Goal: Transaction & Acquisition: Purchase product/service

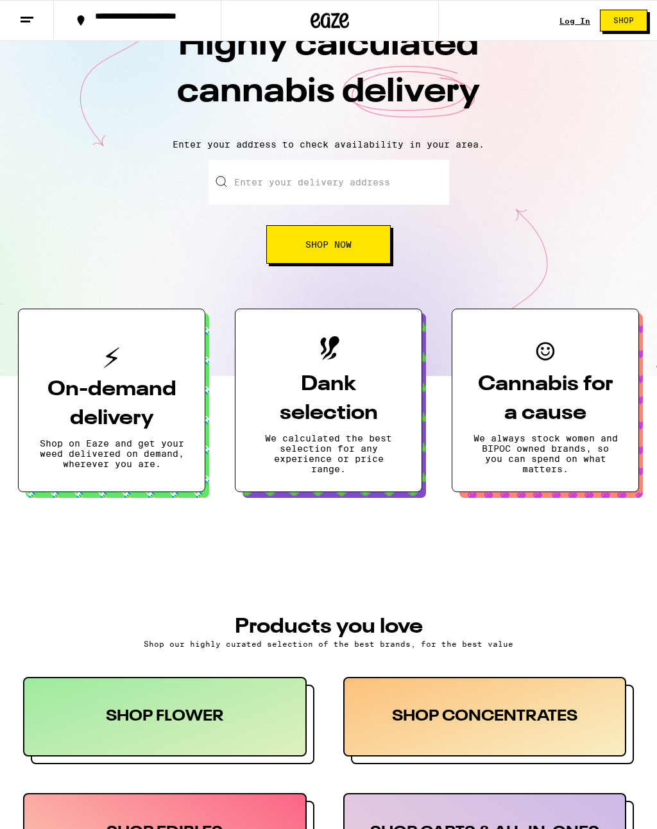
click at [17, 28] on button at bounding box center [27, 21] width 54 height 40
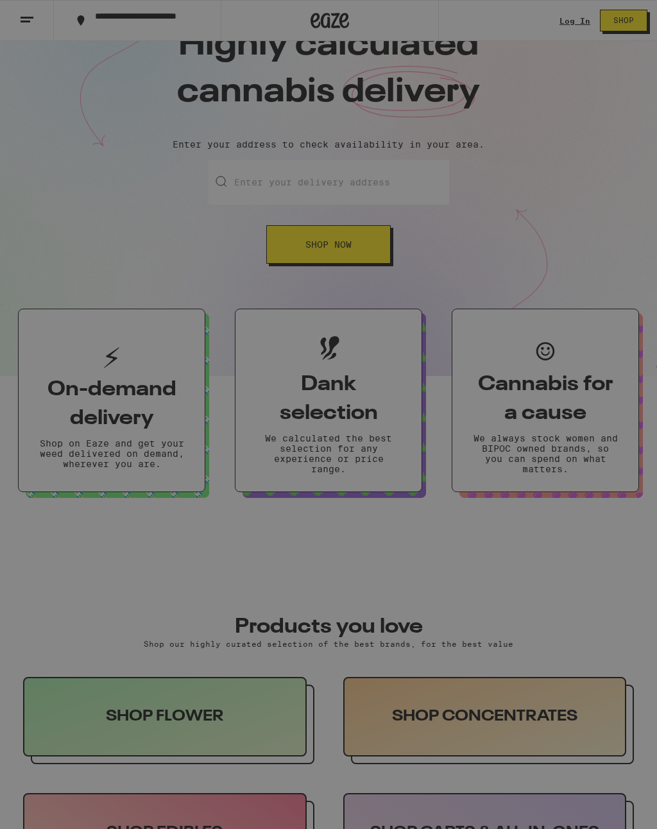
click at [130, 61] on button "Log In" at bounding box center [177, 68] width 225 height 26
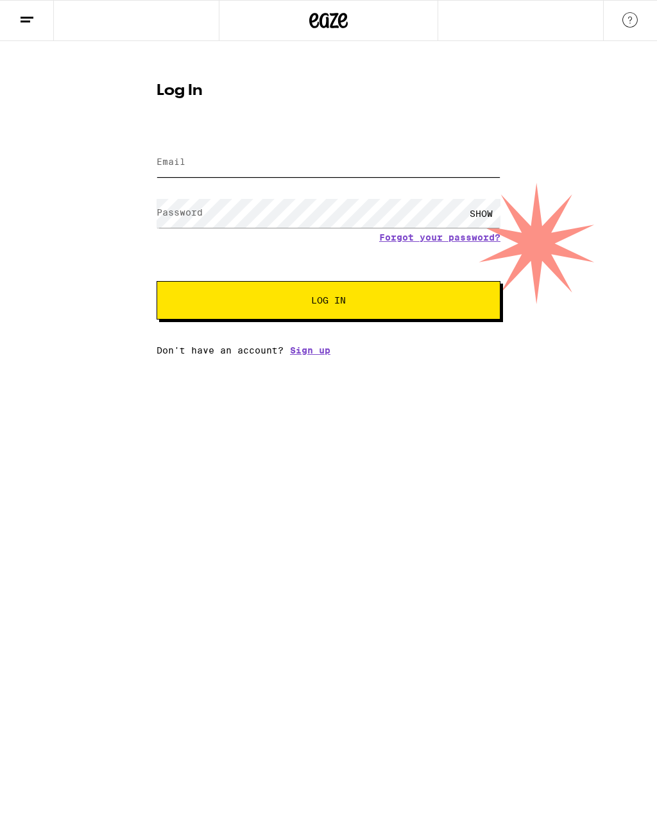
click at [244, 158] on input "Email" at bounding box center [329, 162] width 344 height 29
type input "upssteven@yahoo.com"
click at [328, 302] on button "Log In" at bounding box center [329, 300] width 344 height 38
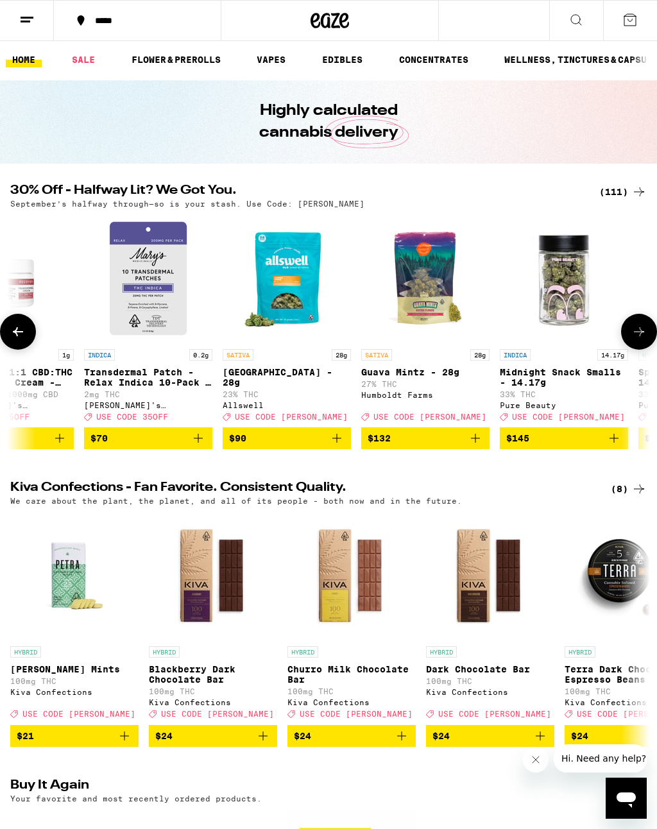
scroll to position [0, 14634]
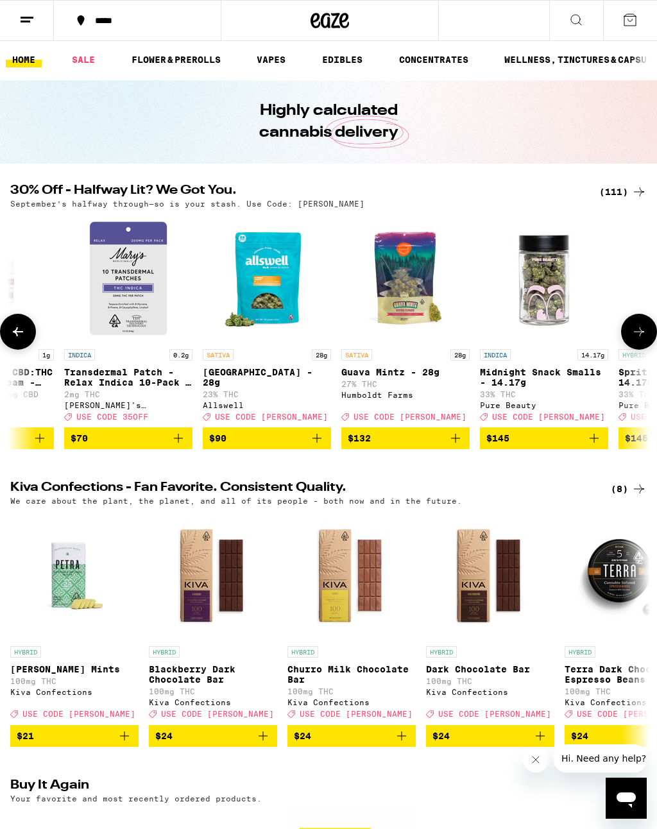
click at [279, 274] on img "Open page for Garden Grove - 28g from Allswell" at bounding box center [267, 278] width 128 height 128
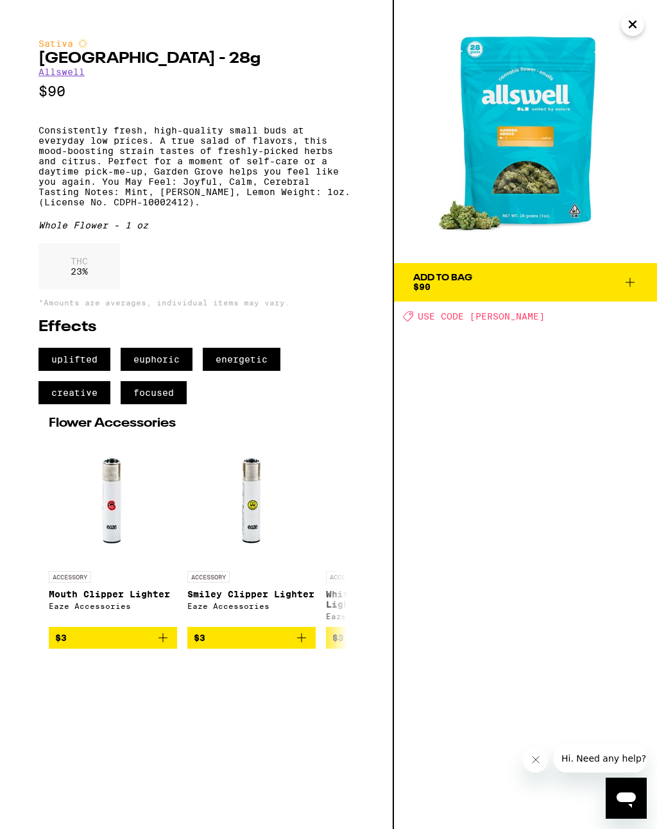
click at [652, 421] on div "Add To Bag $90 Deal Created with Sketch. USE CODE LITTY" at bounding box center [525, 414] width 263 height 829
click at [551, 280] on span "Add To Bag $90" at bounding box center [525, 282] width 225 height 18
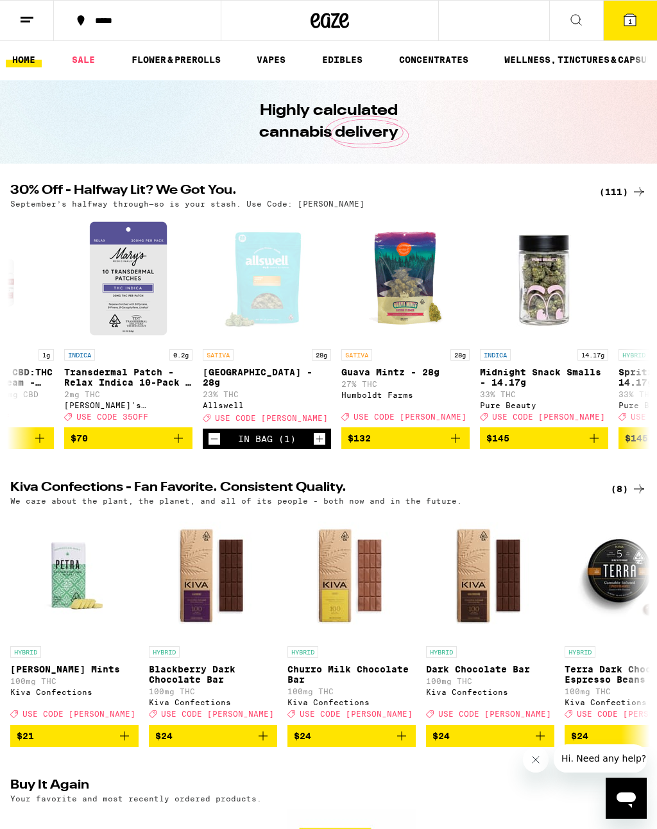
click at [625, 22] on icon at bounding box center [630, 20] width 12 height 12
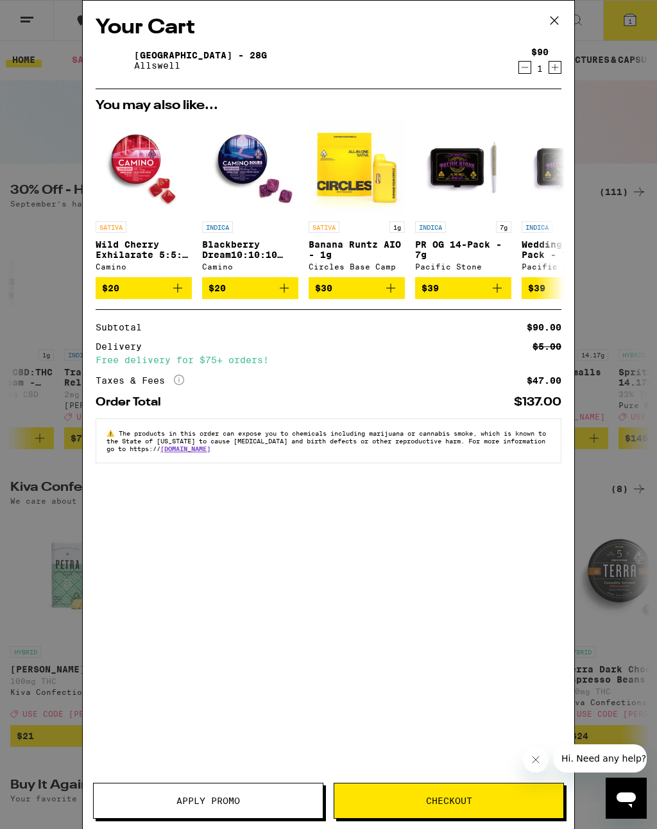
click at [603, 447] on div "Your Cart Garden Grove - 28g Allswell $90 1 You may also like... SATIVA Wild Ch…" at bounding box center [328, 414] width 657 height 829
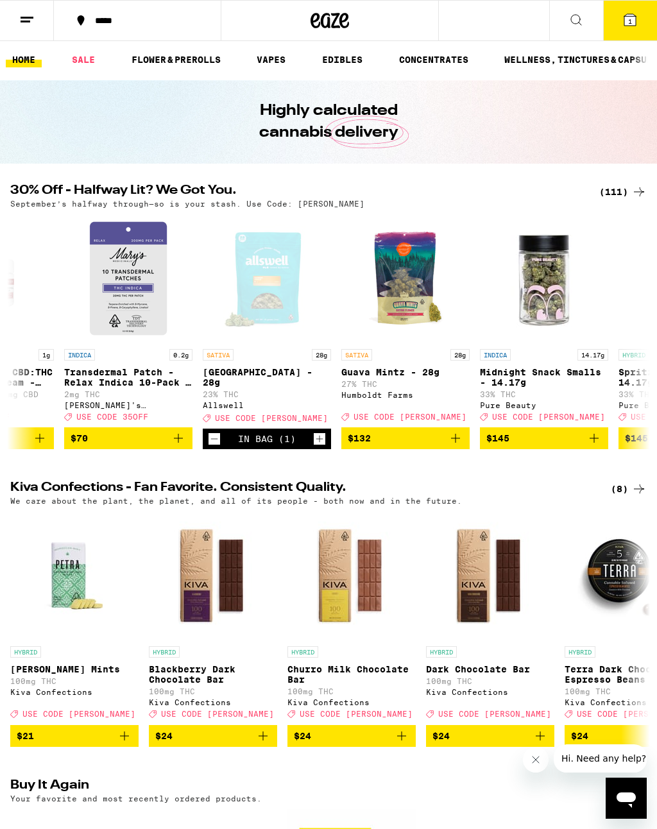
click at [629, 30] on button "1" at bounding box center [630, 21] width 54 height 40
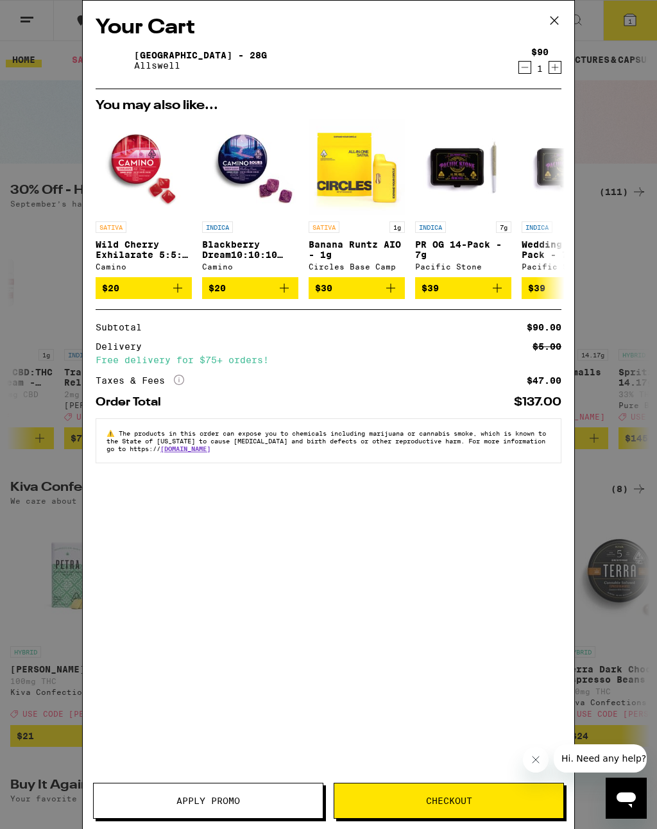
click at [231, 805] on span "Apply Promo" at bounding box center [208, 800] width 64 height 9
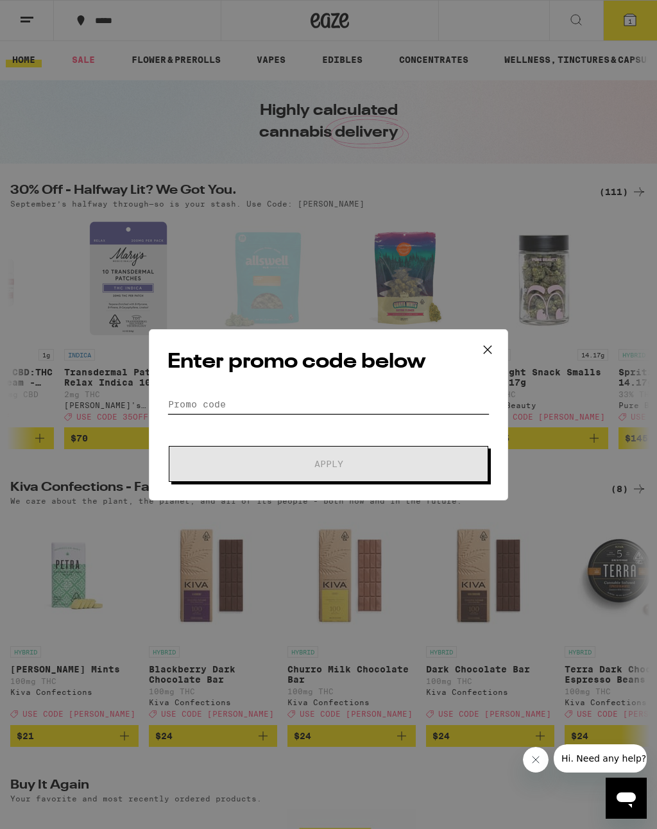
click at [218, 402] on input "Promo Code" at bounding box center [328, 404] width 322 height 19
click at [493, 347] on icon at bounding box center [487, 349] width 19 height 19
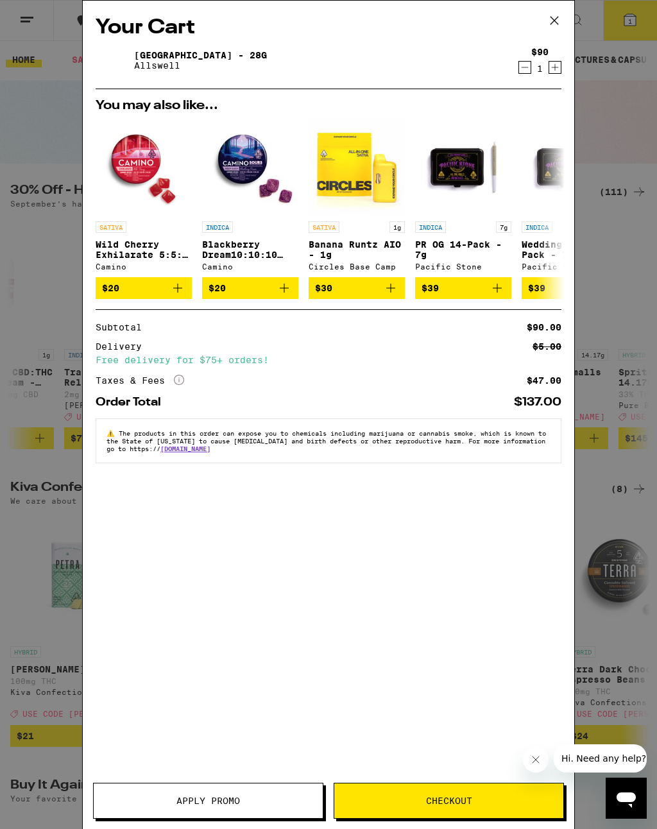
click at [167, 804] on span "Apply Promo" at bounding box center [208, 800] width 229 height 9
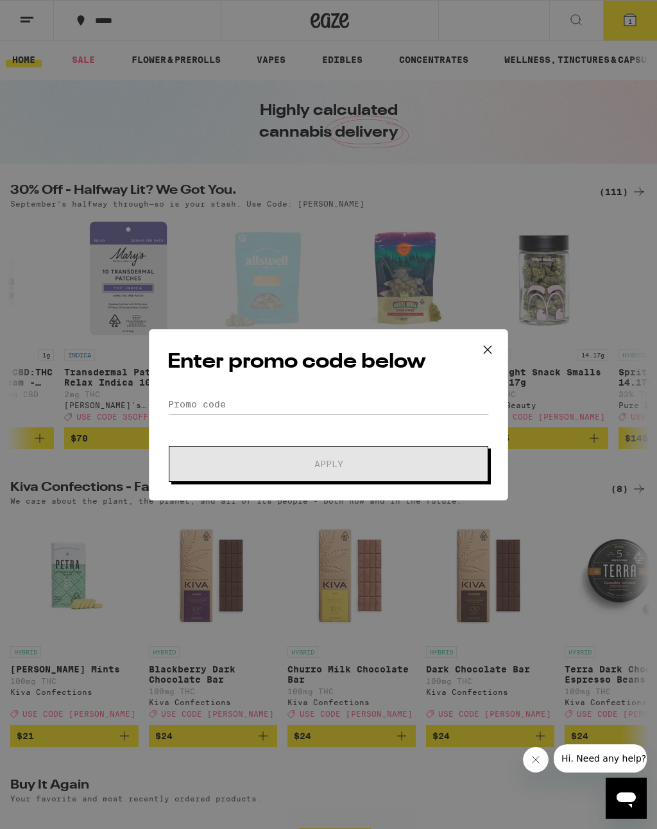
click at [218, 390] on div "Enter promo code below Promo Code Apply" at bounding box center [328, 414] width 359 height 171
click at [228, 406] on input "Promo Code" at bounding box center [328, 404] width 322 height 19
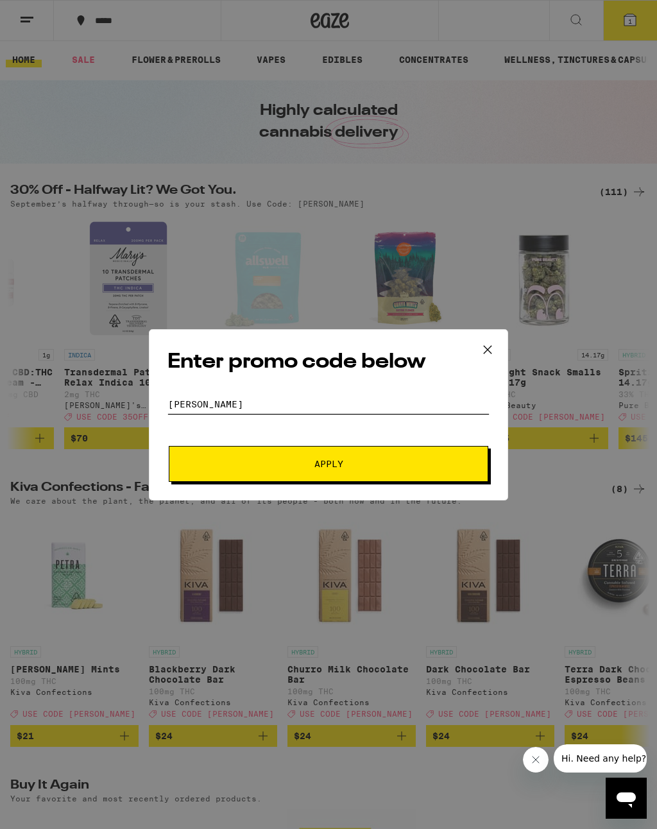
type input "Litty"
click at [237, 468] on span "Apply" at bounding box center [328, 463] width 231 height 9
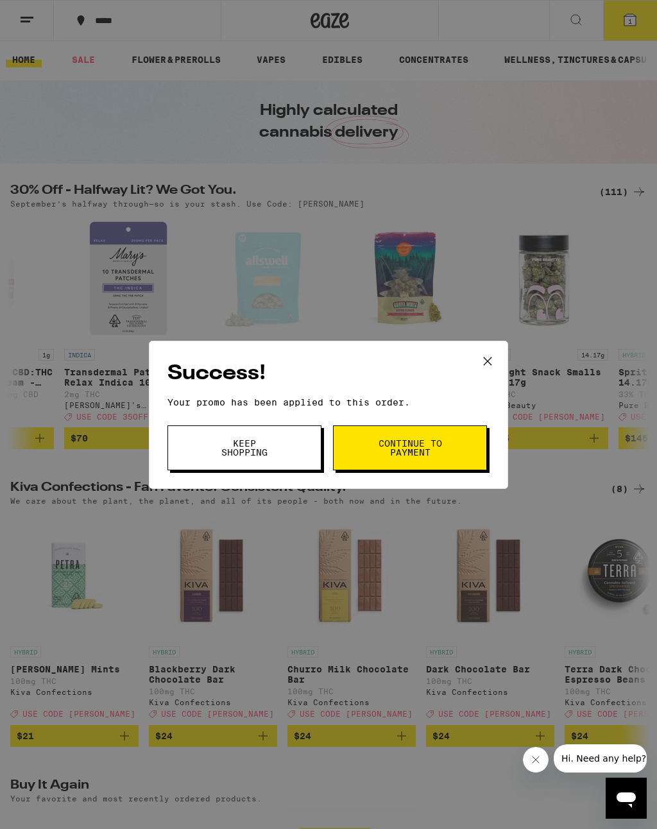
click at [424, 447] on span "Continue to payment" at bounding box center [409, 448] width 65 height 18
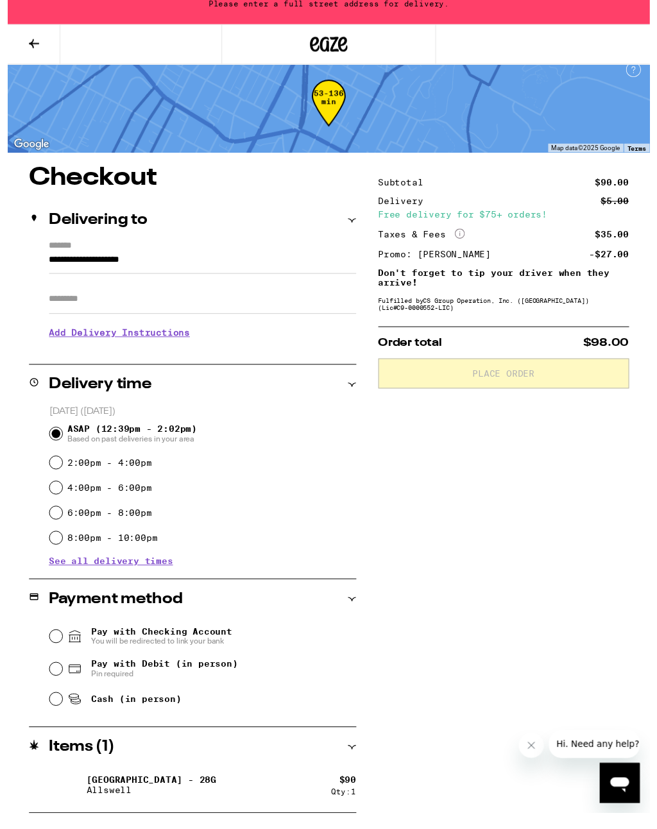
scroll to position [10, 0]
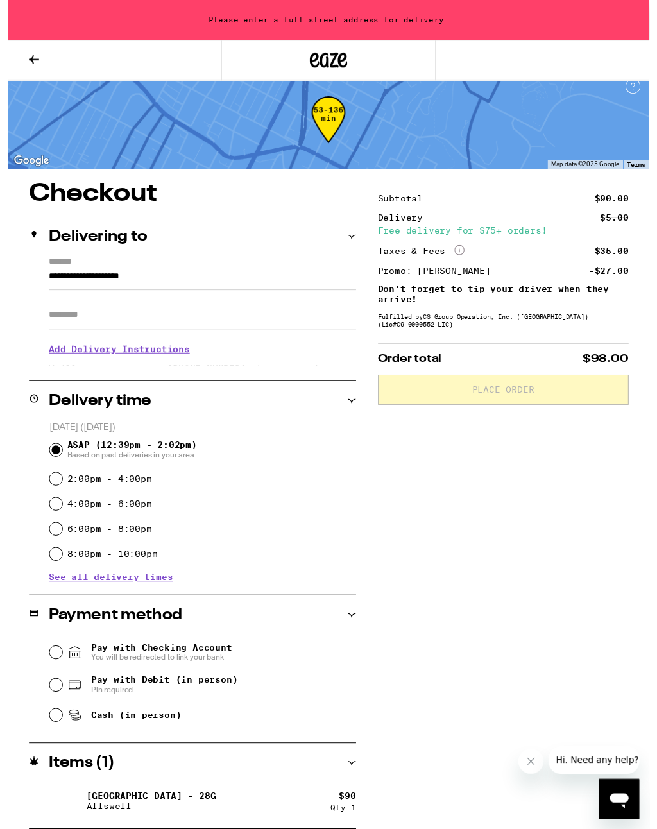
click at [46, 705] on input "Pay with Debit (in person) Pin required" at bounding box center [49, 701] width 13 height 13
radio input "true"
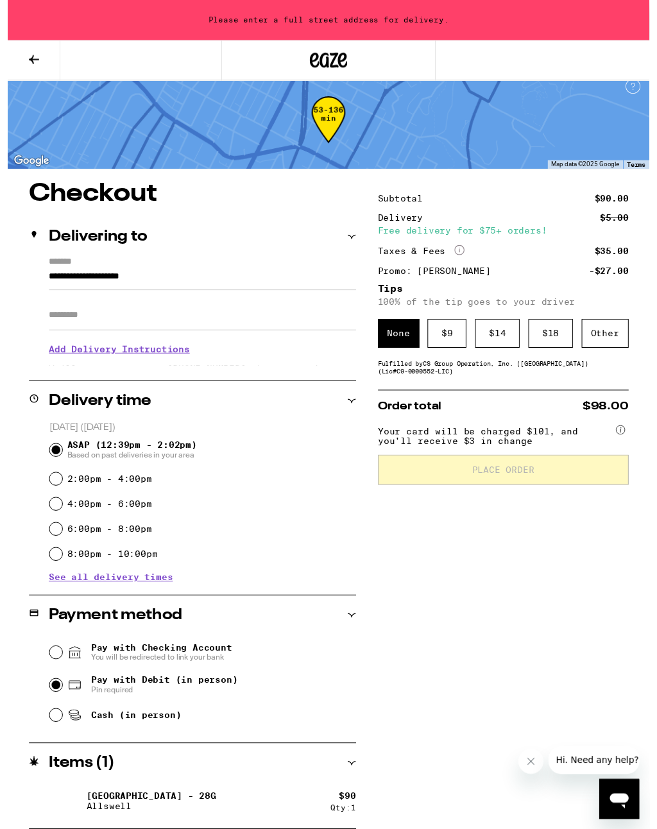
click at [617, 347] on div "Other" at bounding box center [612, 342] width 48 height 30
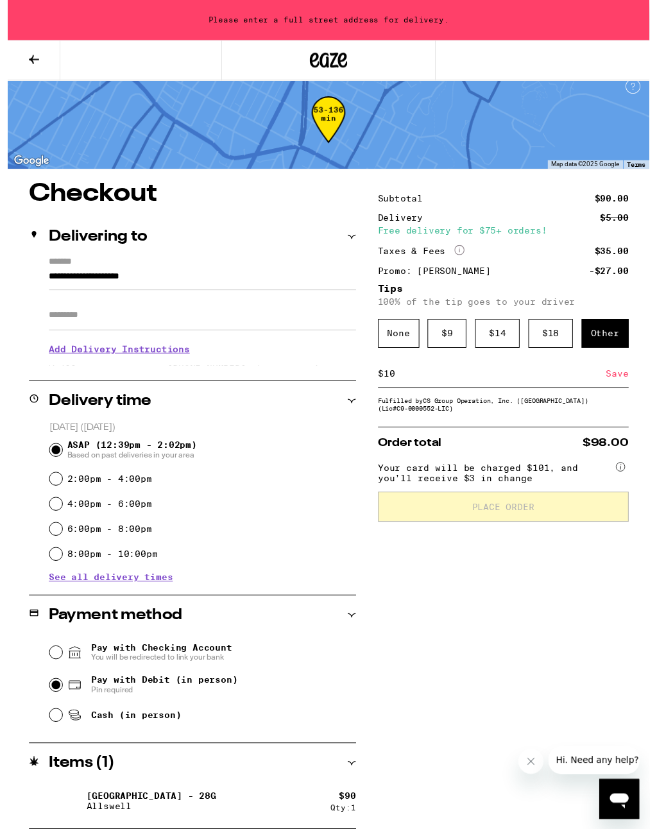
type input "10"
click at [624, 391] on div "Save" at bounding box center [624, 382] width 23 height 28
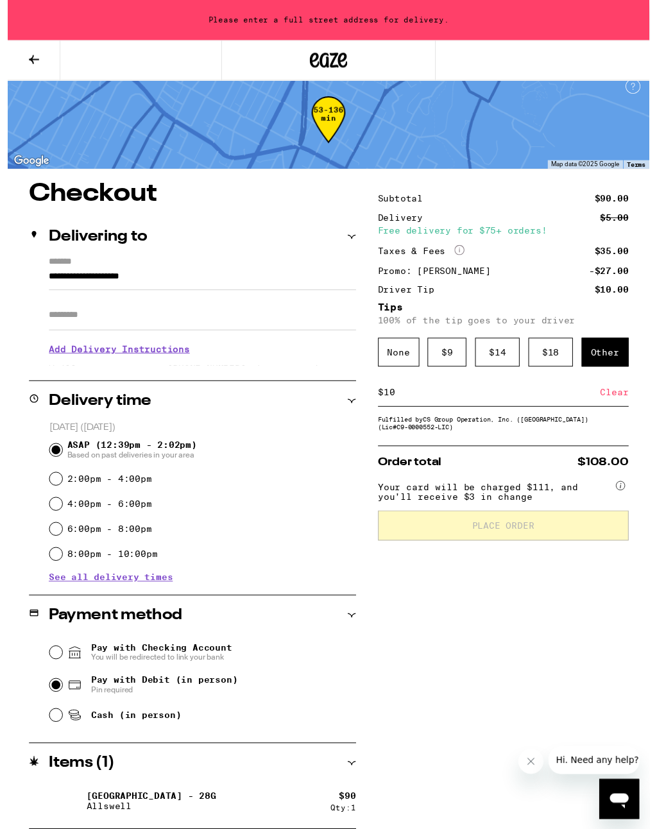
click at [49, 286] on input "**********" at bounding box center [199, 286] width 314 height 22
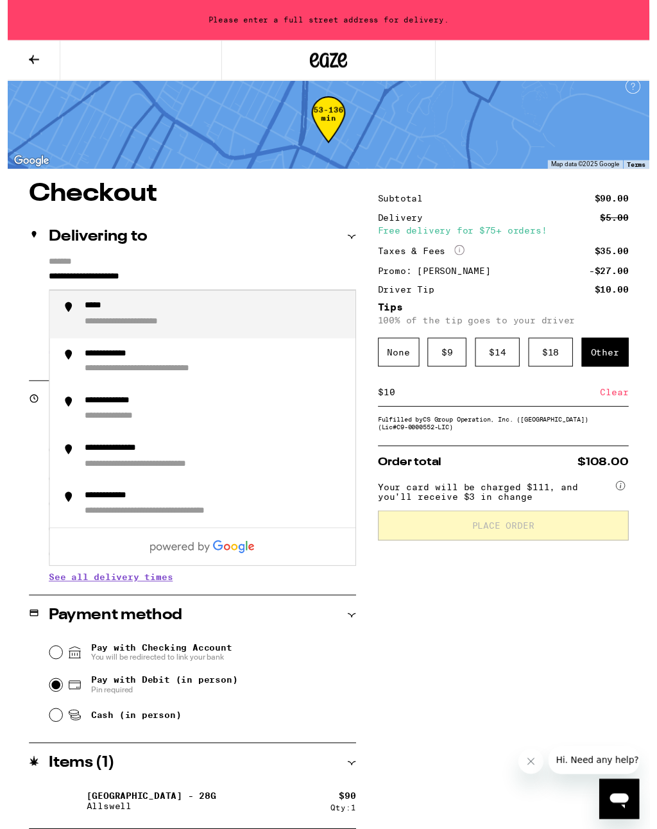
click at [176, 280] on input "**********" at bounding box center [199, 286] width 314 height 22
type input "*"
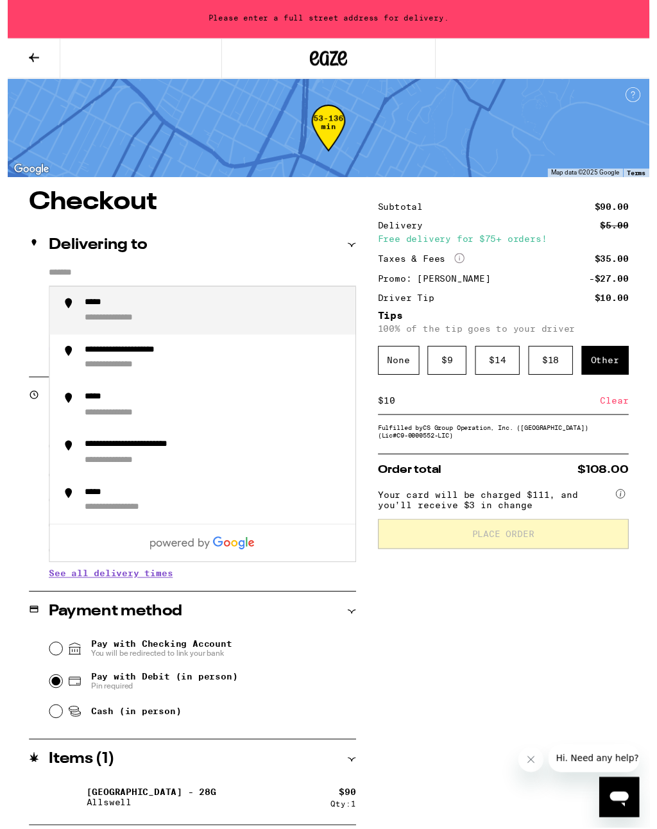
scroll to position [0, 0]
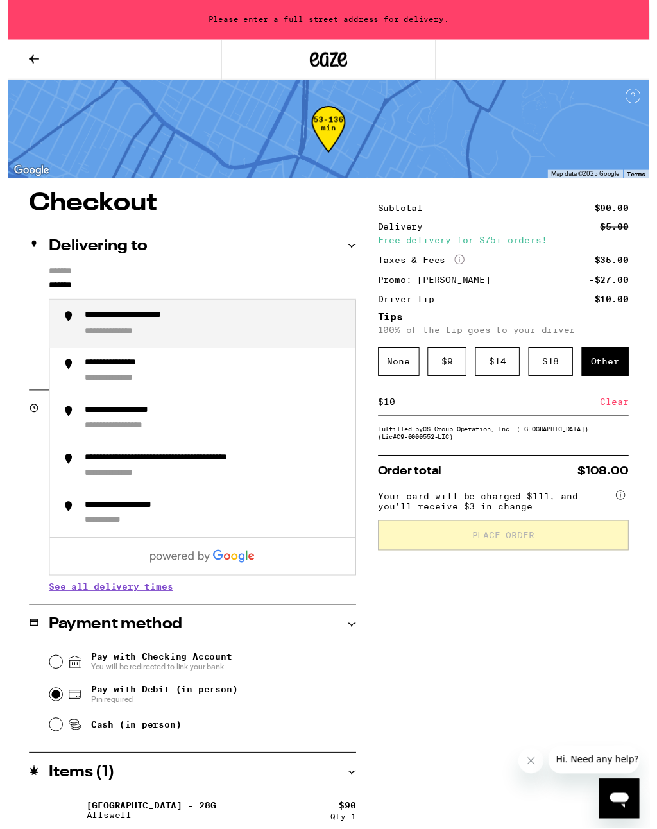
click at [97, 330] on div "**********" at bounding box center [148, 324] width 139 height 12
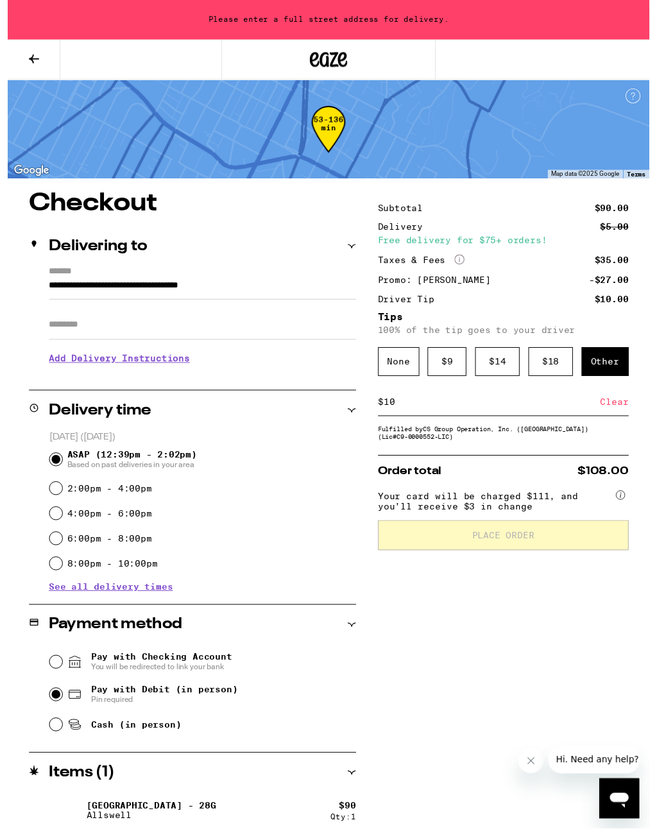
scroll to position [1, 0]
type input "**********"
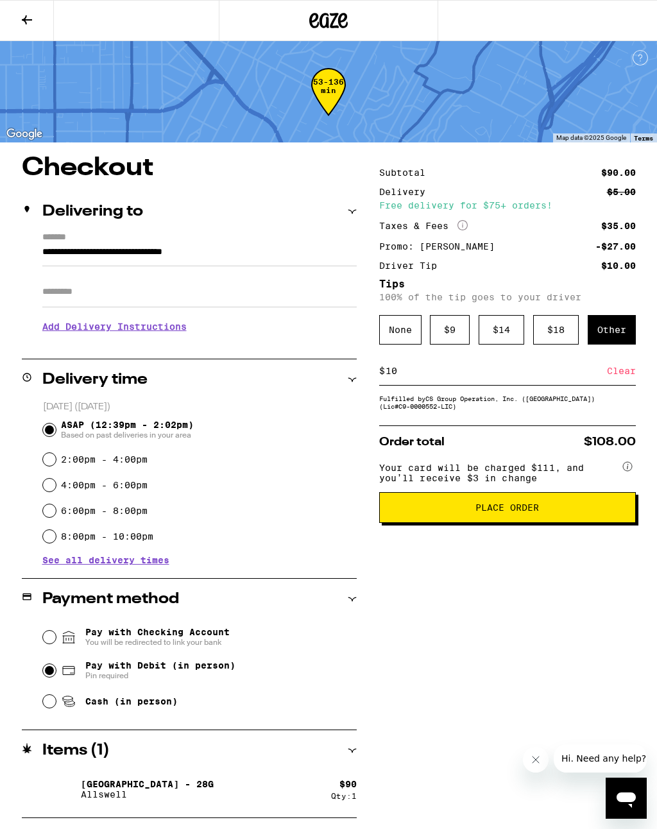
click at [507, 512] on span "Place Order" at bounding box center [507, 507] width 64 height 9
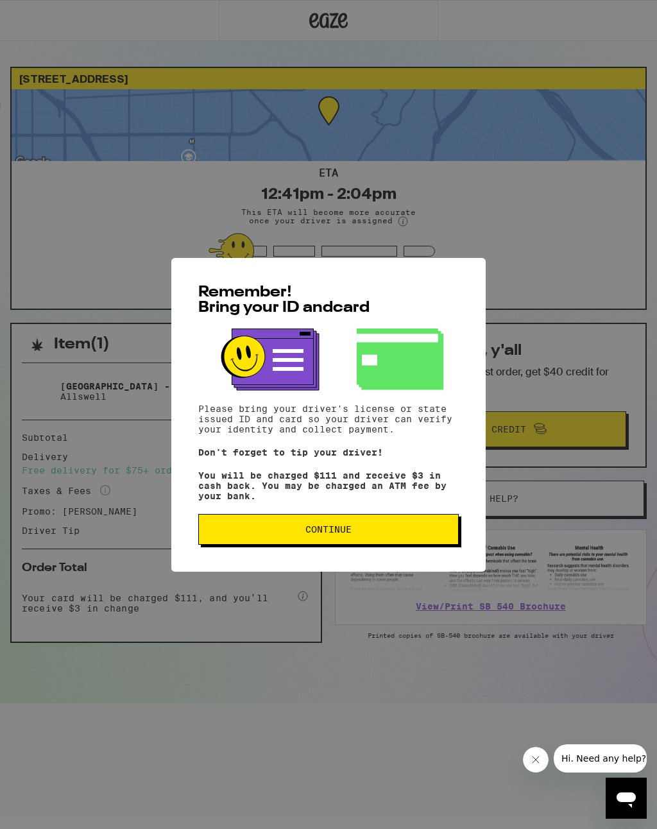
click at [313, 534] on span "Continue" at bounding box center [328, 529] width 46 height 9
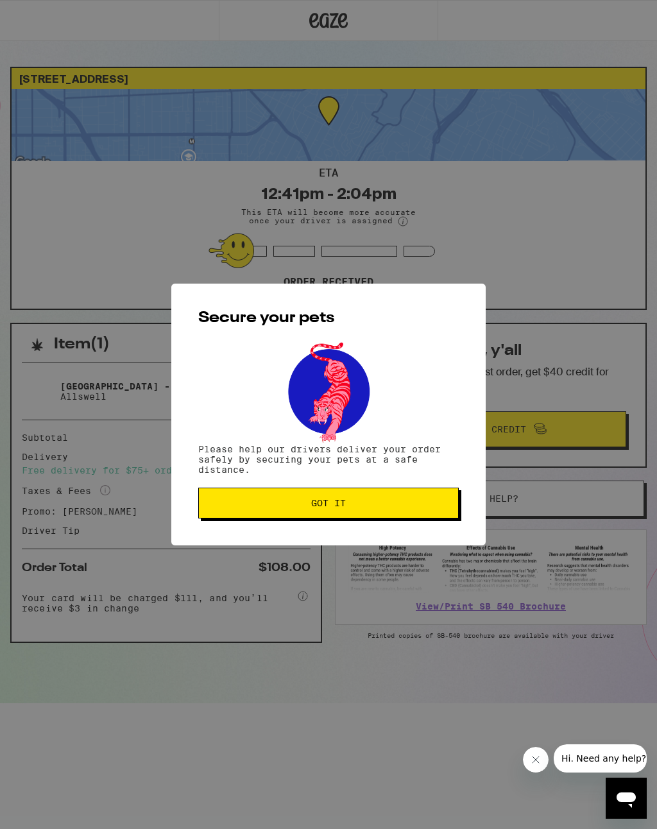
click at [330, 505] on span "Got it" at bounding box center [328, 502] width 35 height 9
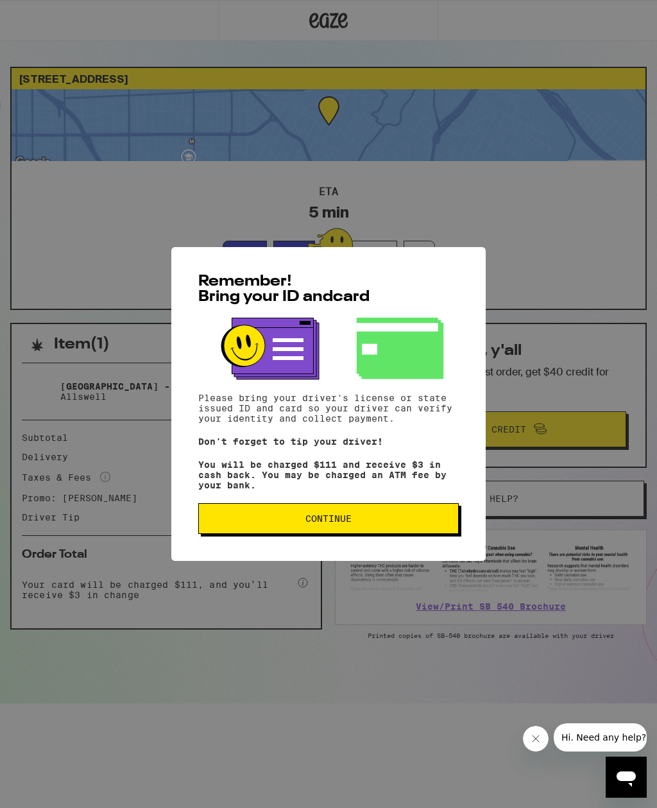
click at [355, 523] on span "Continue" at bounding box center [328, 518] width 239 height 9
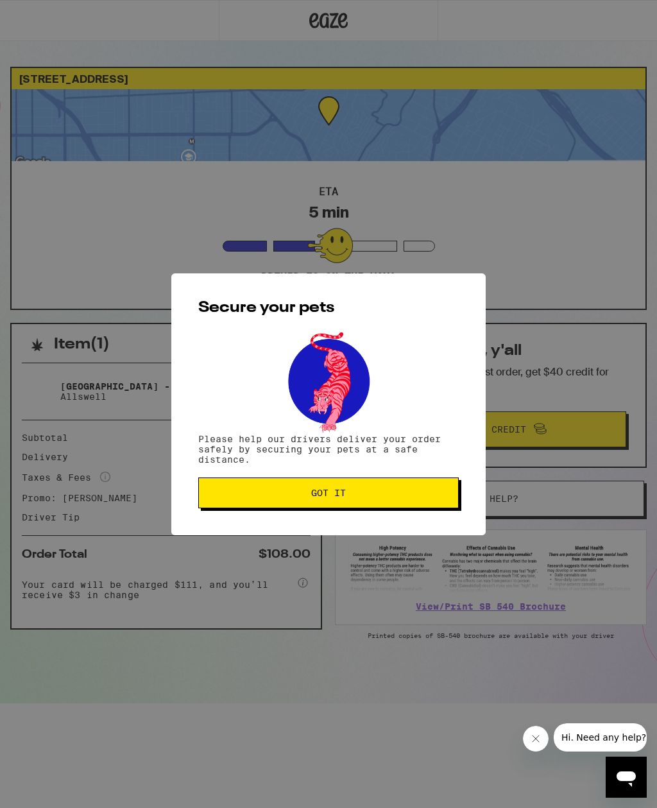
click at [357, 497] on span "Got it" at bounding box center [328, 492] width 239 height 9
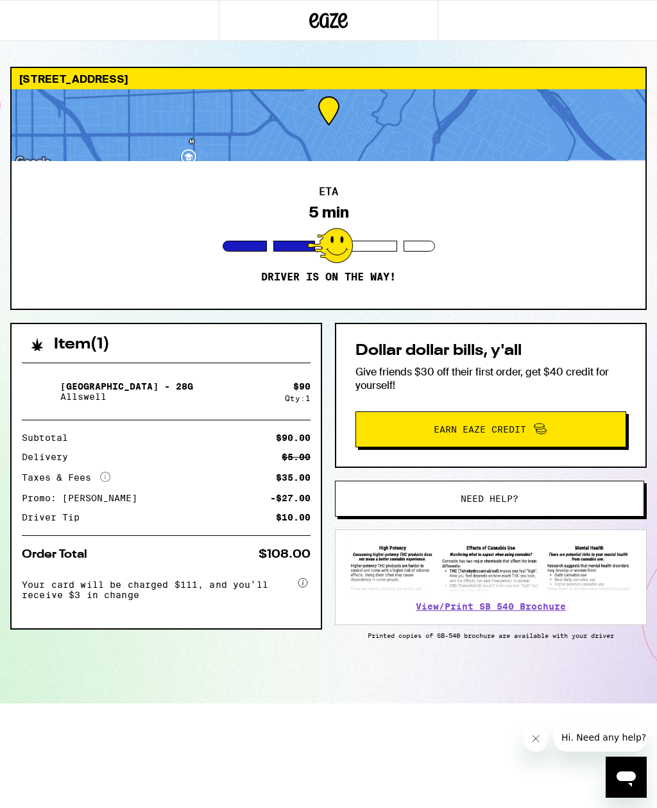
click at [148, 105] on div at bounding box center [329, 125] width 634 height 72
click at [187, 118] on div at bounding box center [329, 125] width 634 height 72
click at [201, 142] on div at bounding box center [329, 125] width 634 height 72
click at [213, 87] on div "[STREET_ADDRESS]" at bounding box center [329, 78] width 634 height 21
click at [174, 118] on div at bounding box center [329, 125] width 634 height 72
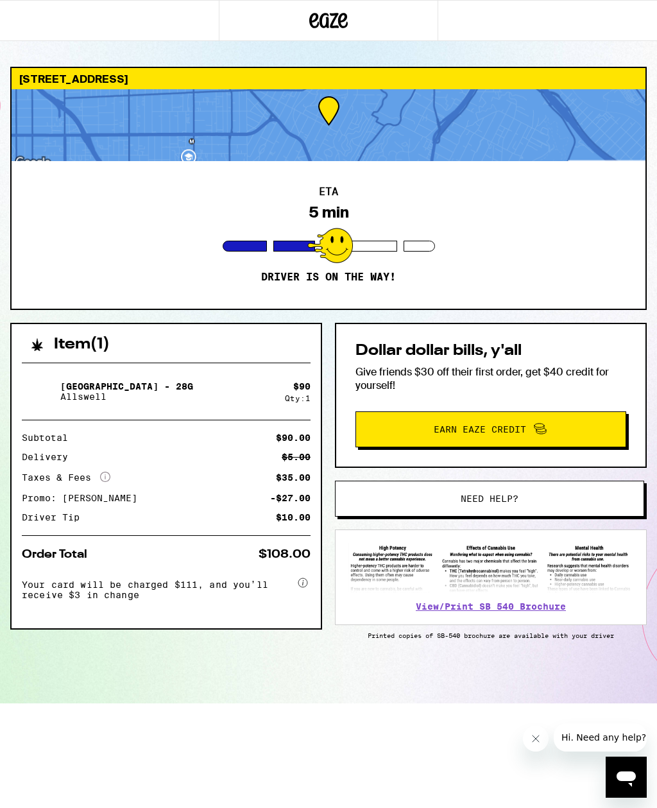
click at [185, 130] on div at bounding box center [329, 125] width 634 height 72
click at [394, 154] on div at bounding box center [329, 125] width 634 height 72
click at [115, 124] on div at bounding box center [329, 125] width 634 height 72
click at [536, 733] on button "Close message from company" at bounding box center [536, 739] width 26 height 26
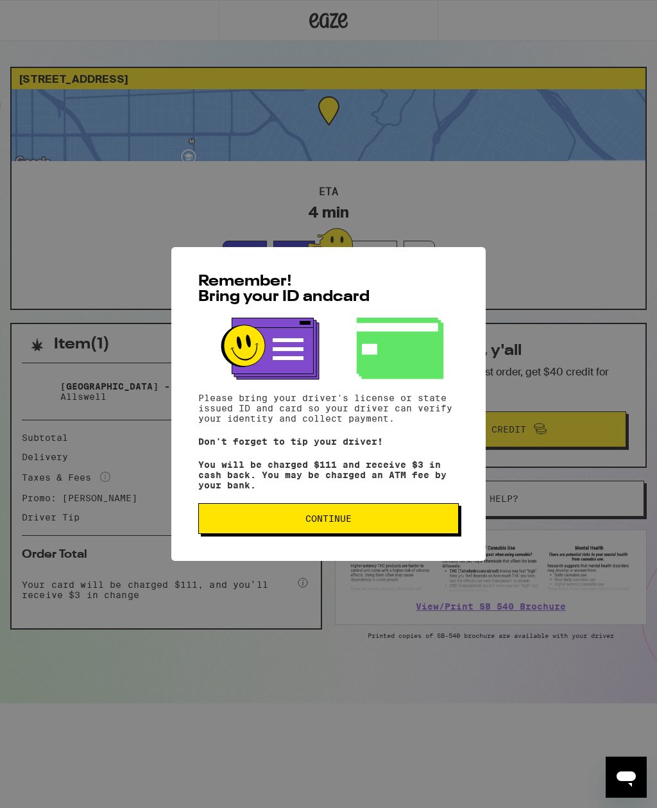
click at [336, 523] on span "Continue" at bounding box center [328, 518] width 46 height 9
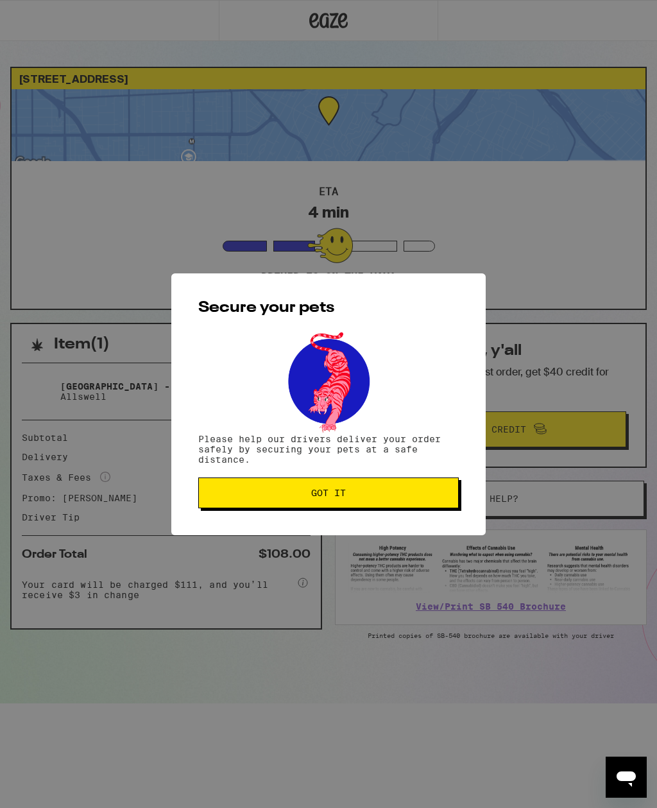
click at [358, 497] on span "Got it" at bounding box center [328, 492] width 239 height 9
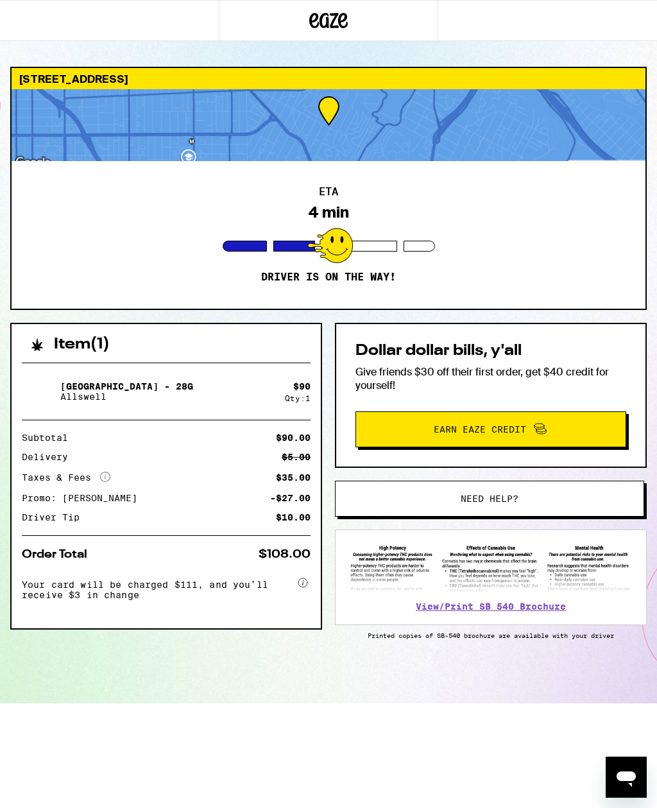
click at [178, 149] on div at bounding box center [329, 125] width 634 height 72
click at [205, 92] on div at bounding box center [329, 125] width 634 height 72
click at [217, 139] on div at bounding box center [329, 125] width 634 height 72
click at [525, 344] on h2 "Dollar dollar bills, y'all" at bounding box center [490, 350] width 271 height 15
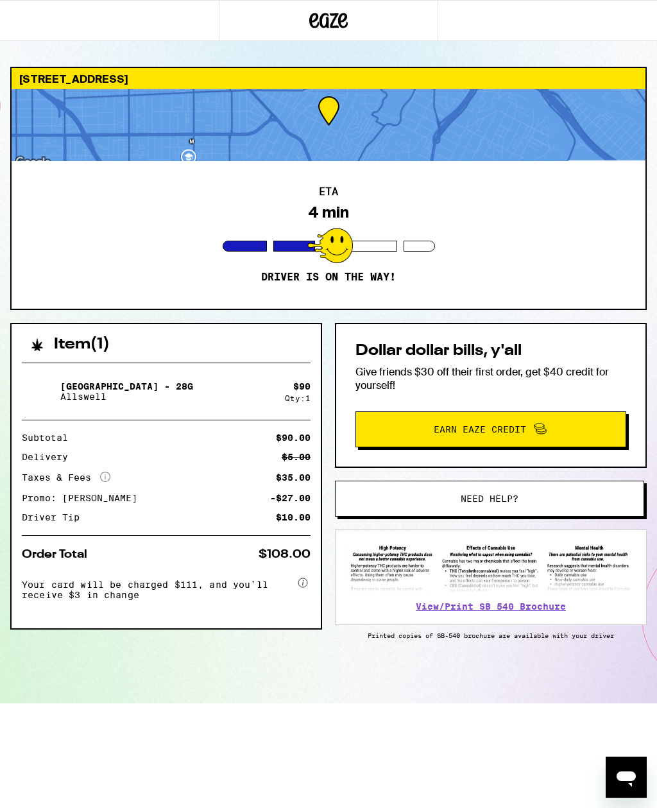
click at [157, 114] on div at bounding box center [329, 125] width 634 height 72
click at [175, 100] on div at bounding box center [329, 125] width 634 height 72
click at [183, 112] on div at bounding box center [329, 125] width 634 height 72
click at [90, 133] on div at bounding box center [329, 125] width 634 height 72
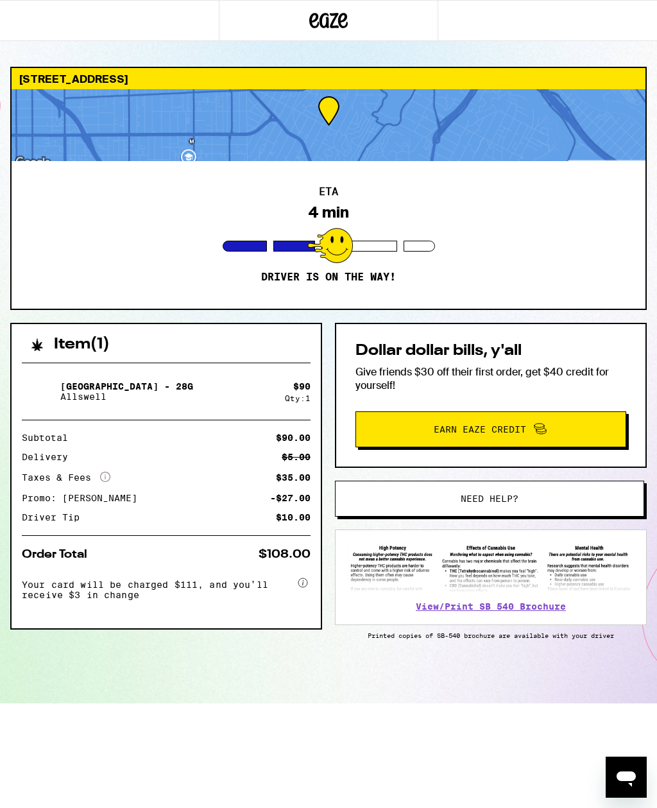
click at [131, 98] on div at bounding box center [329, 125] width 634 height 72
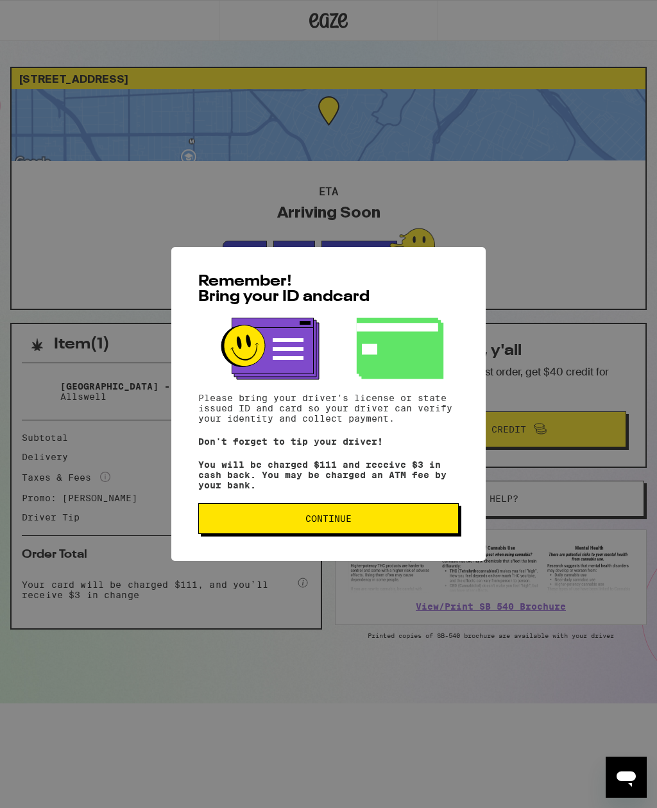
click at [392, 534] on button "Continue" at bounding box center [328, 518] width 260 height 31
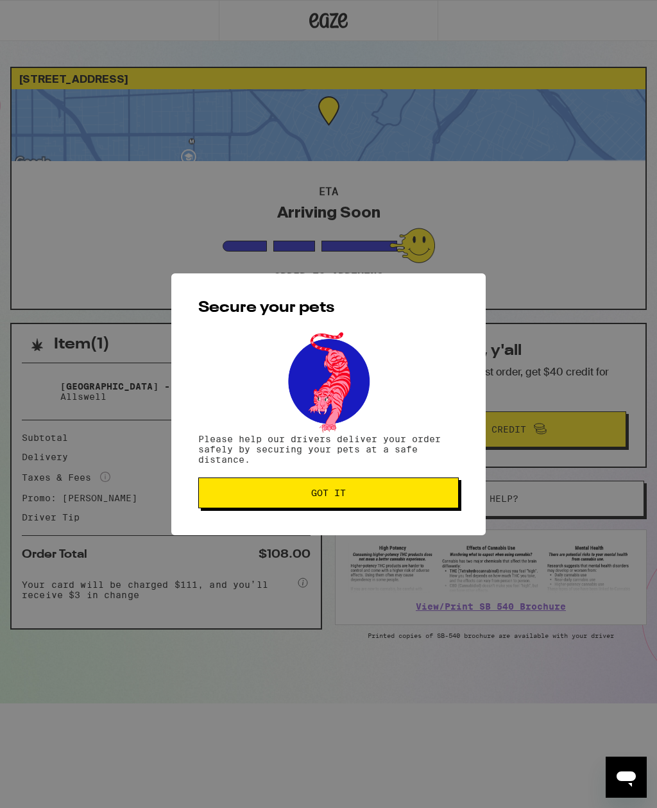
click at [376, 500] on button "Got it" at bounding box center [328, 492] width 260 height 31
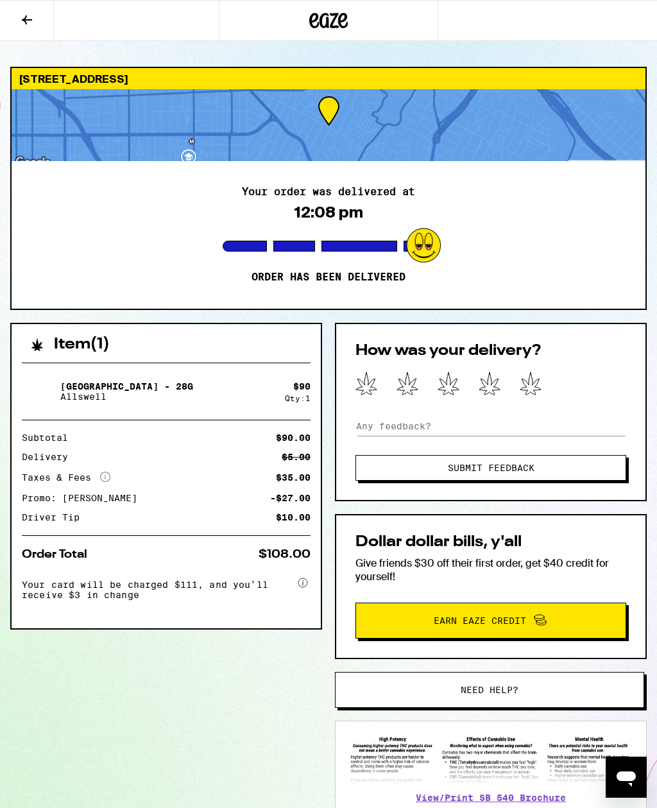
click at [534, 379] on icon at bounding box center [531, 383] width 22 height 24
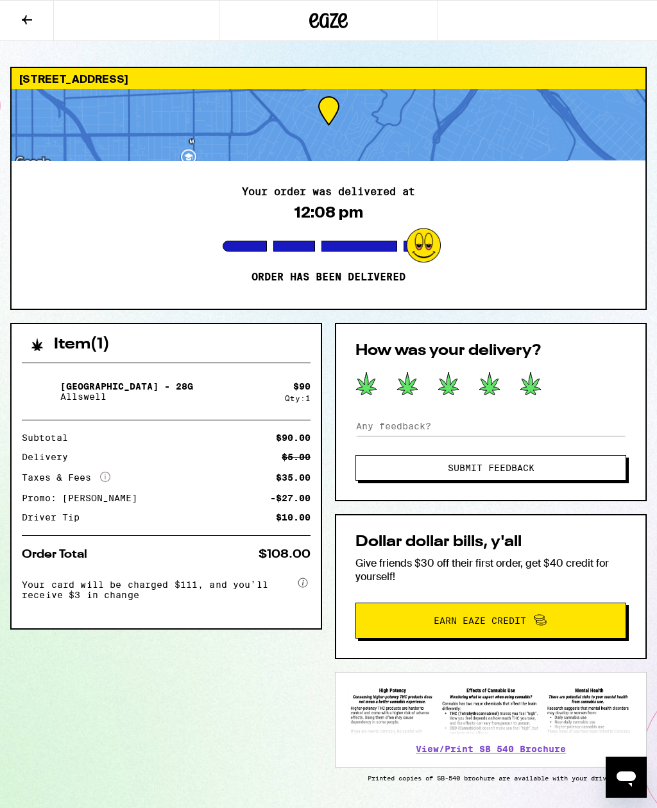
click at [494, 480] on button "Submit Feedback" at bounding box center [490, 468] width 271 height 26
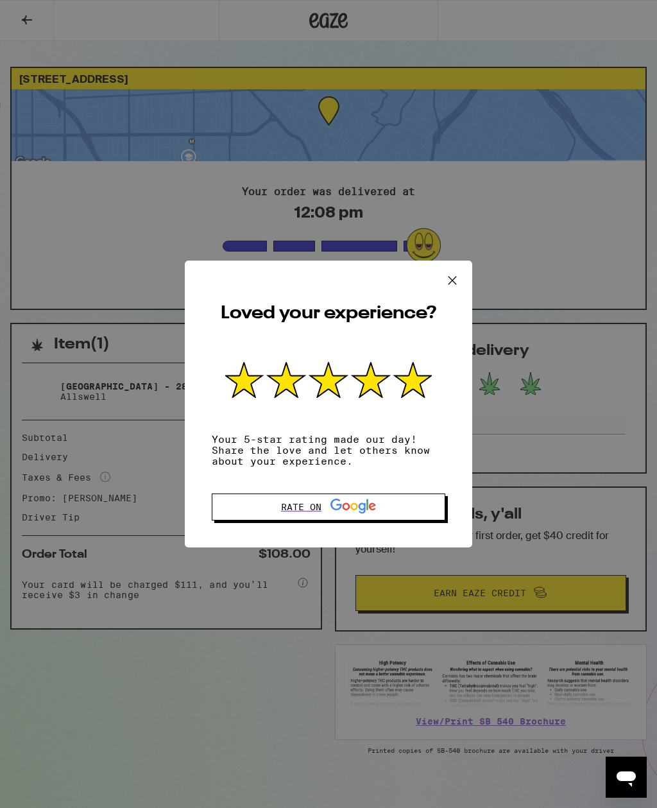
click at [455, 283] on icon at bounding box center [452, 280] width 19 height 19
